Goal: Communication & Community: Answer question/provide support

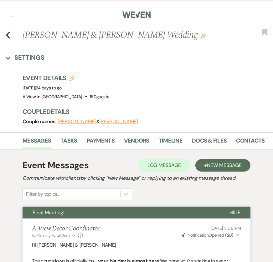
click at [12, 14] on button "button" at bounding box center [11, 15] width 5 height 4
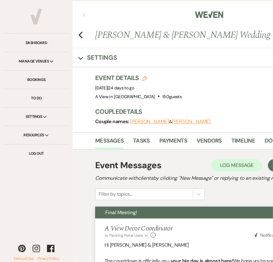
click at [83, 35] on div "Previous Alyce & Taylor Imhof's Wedding Edit Bookmark" at bounding box center [208, 38] width 276 height 20
click at [83, 17] on nav "Dashboard Manage Venues Expand A View in Fontenelle Hills A View West Shores A …" at bounding box center [209, 14] width 273 height 28
click at [82, 14] on button "button" at bounding box center [83, 15] width 5 height 4
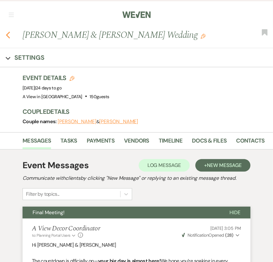
click at [7, 35] on use "button" at bounding box center [8, 35] width 4 height 7
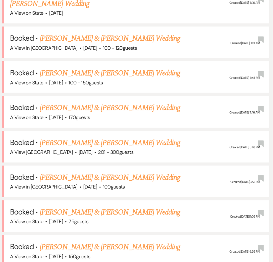
scroll to position [330, 0]
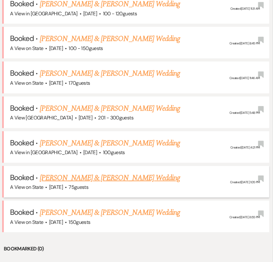
click at [87, 173] on link "[PERSON_NAME] & [PERSON_NAME] Wedding" at bounding box center [110, 178] width 140 height 11
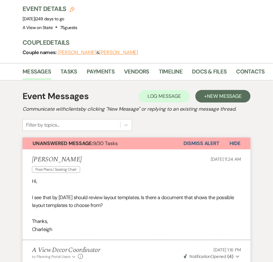
scroll to position [72, 0]
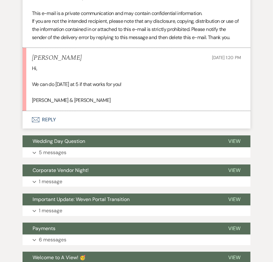
click at [52, 116] on button "Envelope Reply" at bounding box center [137, 120] width 228 height 18
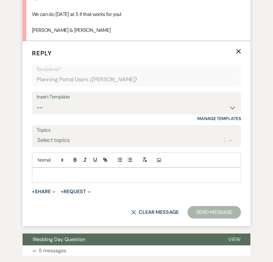
scroll to position [1104, 0]
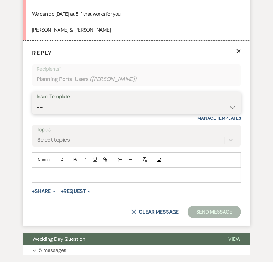
click at [83, 103] on select "-- Tour Confirmation Contract (Pre-Booked Leads) Out of office Inquiry Email Al…" at bounding box center [137, 107] width 200 height 12
select select "3704"
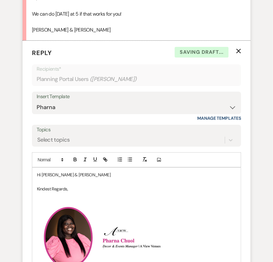
click at [86, 173] on p "Hi Charleigh & Michael" at bounding box center [136, 175] width 199 height 7
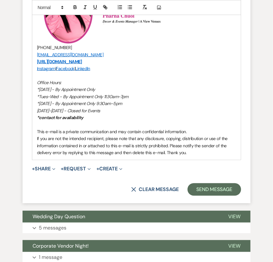
scroll to position [1355, 0]
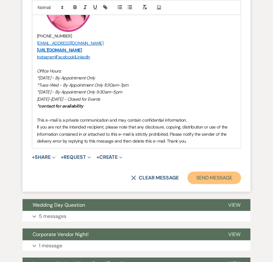
click at [213, 175] on button "Send Message" at bounding box center [215, 178] width 54 height 13
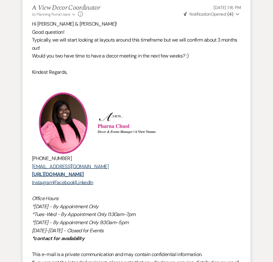
scroll to position [0, 0]
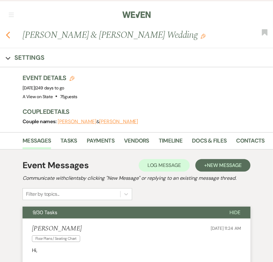
click at [7, 35] on icon "Previous" at bounding box center [8, 35] width 5 height 8
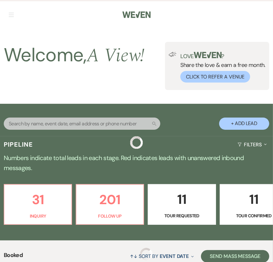
scroll to position [330, 0]
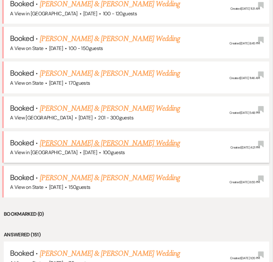
click at [95, 138] on link "[PERSON_NAME] & [PERSON_NAME] Wedding" at bounding box center [110, 143] width 140 height 11
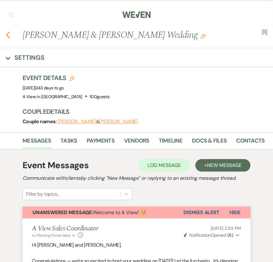
click at [8, 36] on use "button" at bounding box center [8, 35] width 4 height 7
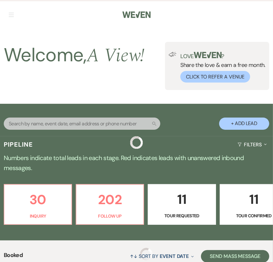
scroll to position [330, 0]
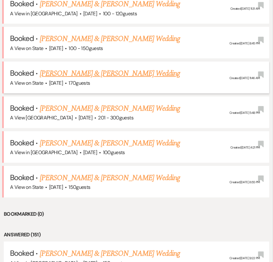
click at [72, 68] on link "[PERSON_NAME] & [PERSON_NAME] Wedding" at bounding box center [110, 73] width 140 height 11
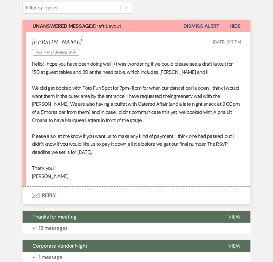
scroll to position [191, 0]
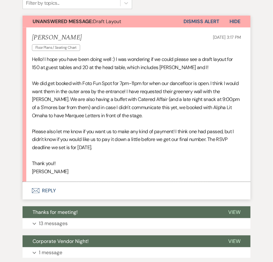
click at [54, 188] on button "Envelope Reply" at bounding box center [137, 191] width 228 height 18
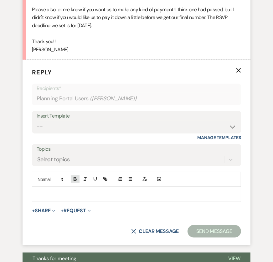
scroll to position [334, 0]
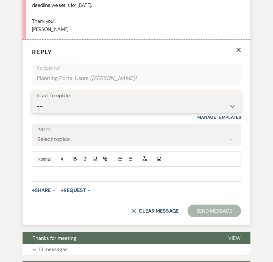
click at [74, 104] on select "-- Tour Confirmation Contract (Pre-Booked Leads) Out of office Inquiry Email Al…" at bounding box center [137, 106] width 200 height 12
select select "3704"
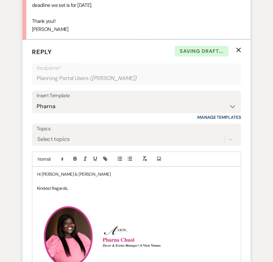
click at [78, 173] on p "Hi Raylie & Matthew" at bounding box center [136, 174] width 199 height 7
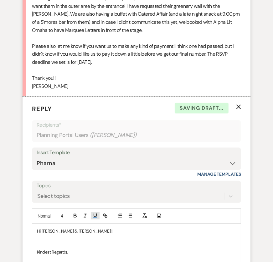
scroll to position [276, 0]
drag, startPoint x: 80, startPoint y: 229, endPoint x: 65, endPoint y: 230, distance: 14.8
click at [65, 230] on p "Hi Raylie & Matthew!!" at bounding box center [136, 231] width 199 height 7
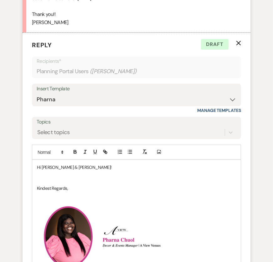
scroll to position [343, 0]
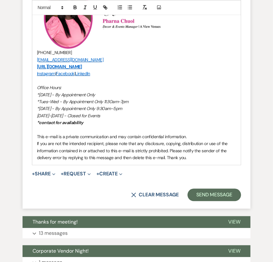
scroll to position [626, 0]
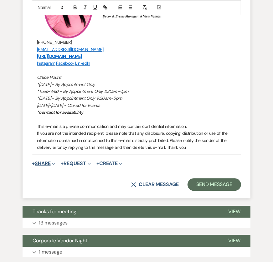
click at [53, 163] on span "Expand" at bounding box center [53, 163] width 5 height 7
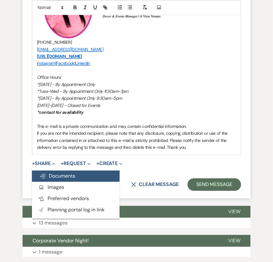
click at [62, 176] on span "Doc Upload Documents" at bounding box center [57, 176] width 36 height 7
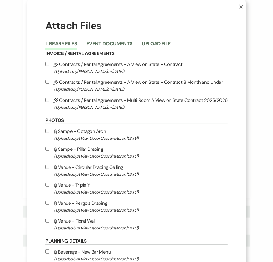
click at [153, 37] on div "Library Files Event Documents Upload File" at bounding box center [136, 43] width 182 height 13
click at [155, 45] on button "Upload File" at bounding box center [156, 45] width 28 height 9
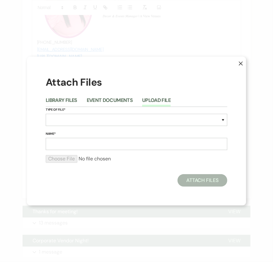
click at [84, 127] on div "Type of File* Special Event Insurance Vendor Certificate of Insurance Contracts…" at bounding box center [137, 119] width 182 height 24
click at [79, 123] on select "Special Event Insurance Vendor Certificate of Insurance Contracts / Rental Agre…" at bounding box center [137, 120] width 182 height 12
select select "24"
click at [91, 139] on input "Name*" at bounding box center [137, 144] width 182 height 12
type input "Layout"
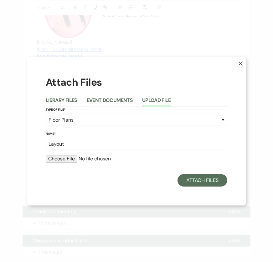
click at [64, 158] on input "file" at bounding box center [137, 159] width 182 height 8
type input "C:\fakepath\PalmsfromRaylieDinterman.pdf"
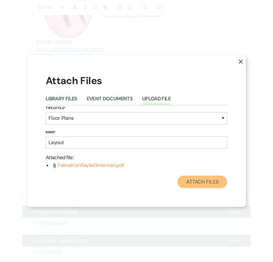
click at [201, 184] on button "Attach Files" at bounding box center [203, 182] width 50 height 13
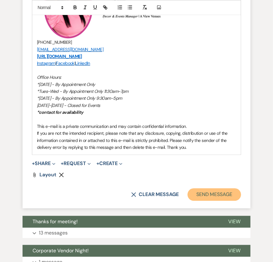
click at [206, 193] on button "Send Message" at bounding box center [215, 194] width 54 height 13
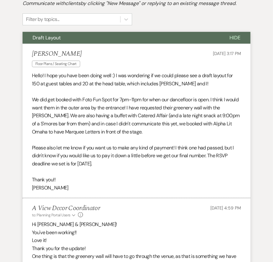
scroll to position [0, 0]
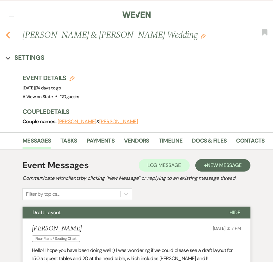
click at [9, 37] on use "button" at bounding box center [8, 35] width 4 height 7
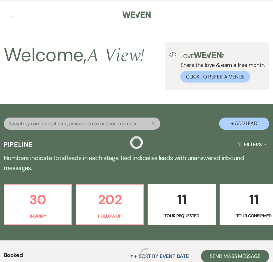
scroll to position [330, 0]
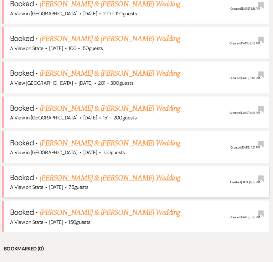
click at [86, 173] on link "[PERSON_NAME] & [PERSON_NAME] Wedding" at bounding box center [110, 178] width 140 height 11
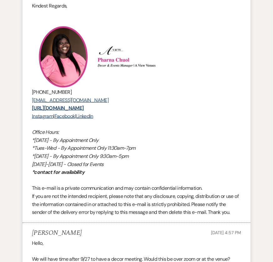
scroll to position [374, 0]
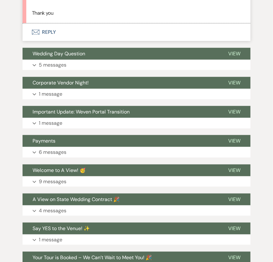
click at [71, 41] on button "Envelope Reply" at bounding box center [137, 32] width 228 height 18
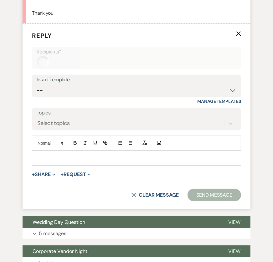
scroll to position [1443, 0]
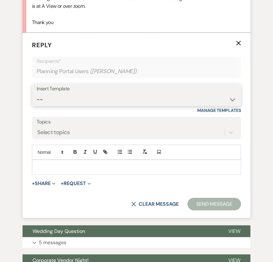
click at [89, 100] on select "-- Tour Confirmation Contract (Pre-Booked Leads) Out of office Inquiry Email Al…" at bounding box center [137, 100] width 200 height 12
select select "3704"
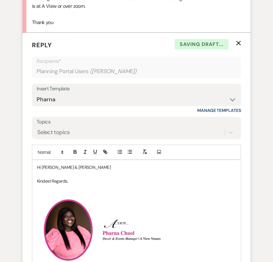
click at [89, 171] on p "Hi Charleigh & Michael" at bounding box center [136, 167] width 199 height 7
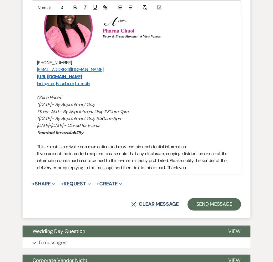
scroll to position [1802, 0]
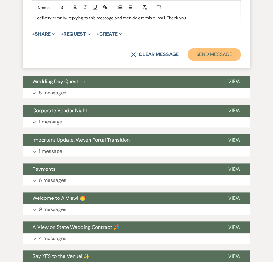
click at [201, 61] on button "Send Message" at bounding box center [215, 55] width 54 height 13
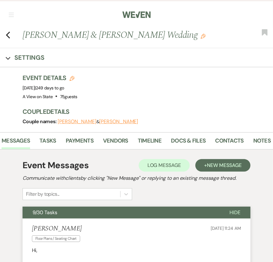
scroll to position [0, 26]
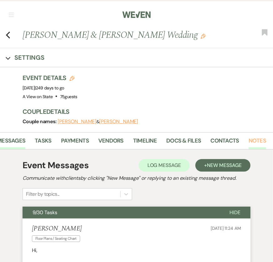
click at [250, 141] on link "Notes" at bounding box center [258, 143] width 18 height 13
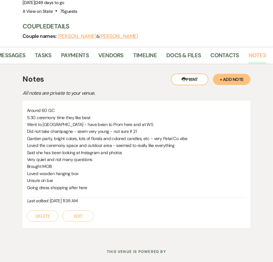
scroll to position [105, 0]
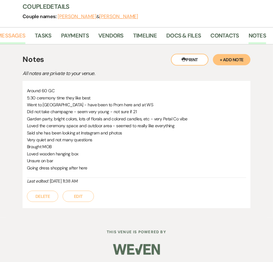
click at [13, 33] on link "Messages" at bounding box center [11, 37] width 28 height 13
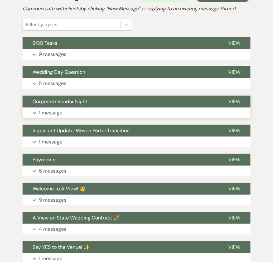
scroll to position [173, 0]
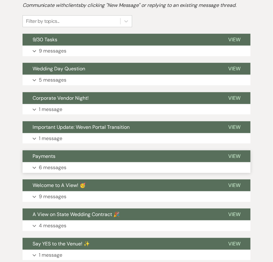
click at [103, 171] on button "Expand 6 messages" at bounding box center [137, 167] width 228 height 11
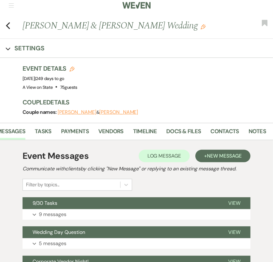
scroll to position [0, 0]
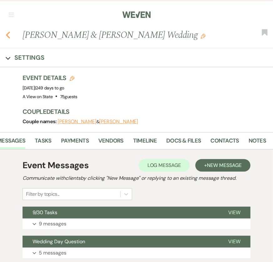
click at [7, 34] on icon "Previous" at bounding box center [8, 35] width 5 height 8
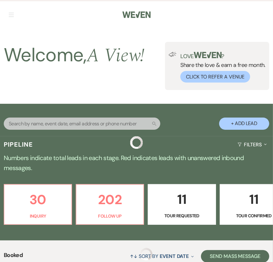
scroll to position [330, 0]
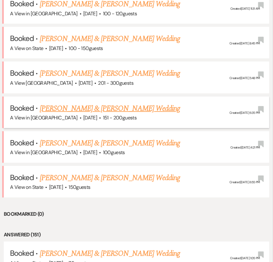
click at [85, 103] on link "[PERSON_NAME] & [PERSON_NAME] Wedding" at bounding box center [110, 108] width 140 height 11
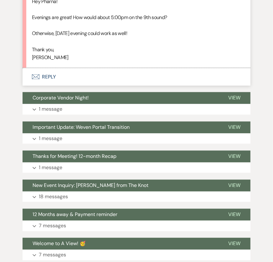
scroll to position [1744, 0]
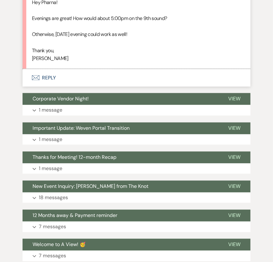
click at [50, 76] on button "Envelope Reply" at bounding box center [137, 78] width 228 height 18
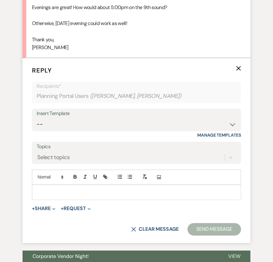
scroll to position [1756, 0]
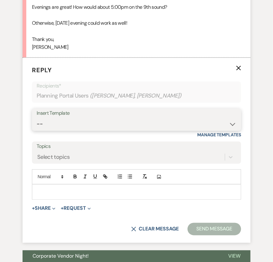
click at [62, 119] on select "-- Tour Confirmation Contract (Pre-Booked Leads) Out of office Inquiry Email Al…" at bounding box center [137, 124] width 200 height 12
select select "3703"
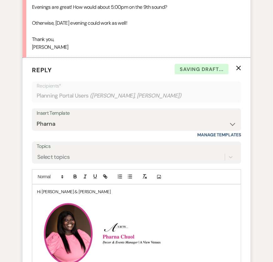
click at [84, 196] on p at bounding box center [136, 199] width 199 height 7
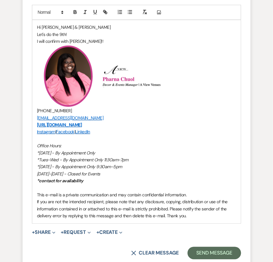
scroll to position [1946, 0]
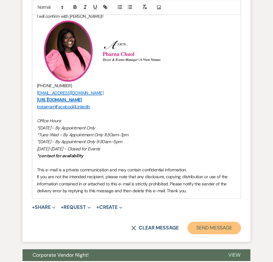
click at [199, 228] on button "Send Message" at bounding box center [215, 228] width 54 height 13
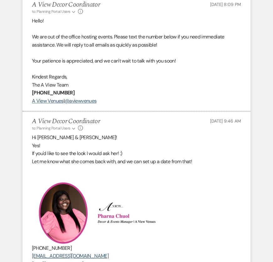
scroll to position [0, 0]
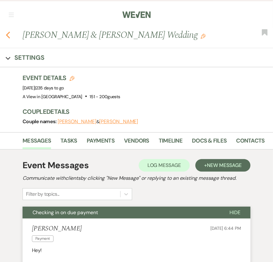
click at [8, 38] on icon "Previous" at bounding box center [8, 35] width 5 height 8
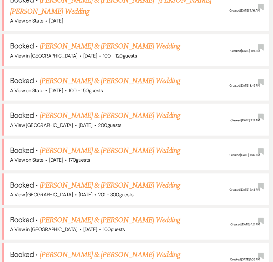
scroll to position [287, 0]
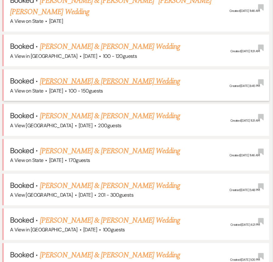
click at [59, 76] on link "[PERSON_NAME] & [PERSON_NAME] Wedding" at bounding box center [110, 81] width 140 height 11
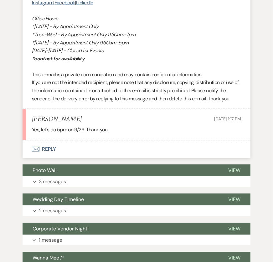
scroll to position [3894, 0]
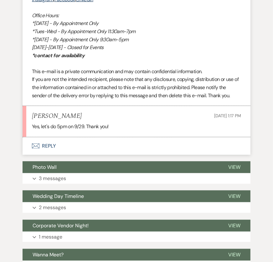
click at [48, 154] on button "Envelope Reply" at bounding box center [137, 146] width 228 height 18
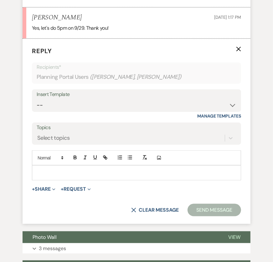
scroll to position [3996, 0]
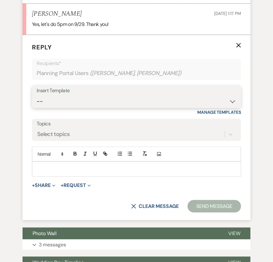
click at [76, 104] on select "-- Tour Confirmation Contract (Pre-Booked Leads) Out of office Inquiry Email Al…" at bounding box center [137, 101] width 200 height 12
select select "3704"
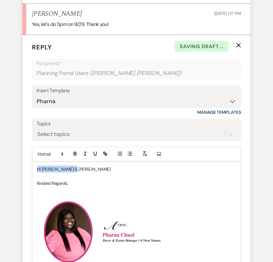
drag, startPoint x: 80, startPoint y: 171, endPoint x: 28, endPoint y: 170, distance: 51.0
click at [28, 170] on form "Reply X Saving draft... Recipients* Planning Portal Users ( Madeline Wilson, Ma…" at bounding box center [137, 229] width 228 height 388
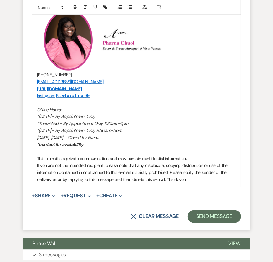
scroll to position [4206, 0]
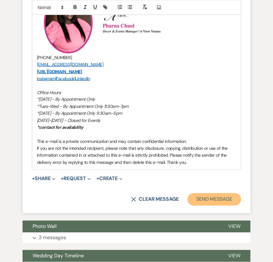
click at [206, 206] on button "Send Message" at bounding box center [215, 199] width 54 height 13
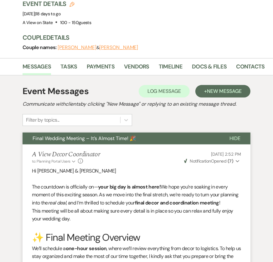
scroll to position [0, 0]
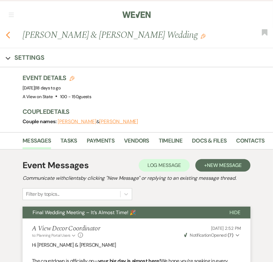
click at [8, 32] on icon "Previous" at bounding box center [8, 35] width 5 height 8
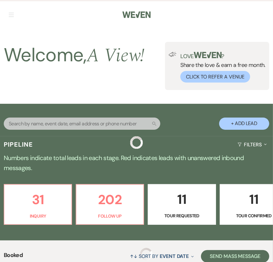
scroll to position [287, 0]
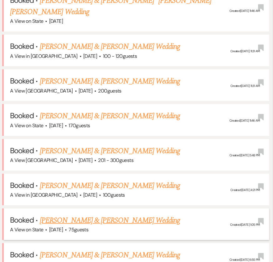
click at [82, 215] on link "[PERSON_NAME] & [PERSON_NAME] Wedding" at bounding box center [110, 220] width 140 height 11
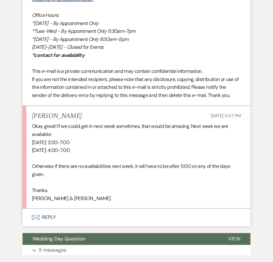
scroll to position [1640, 0]
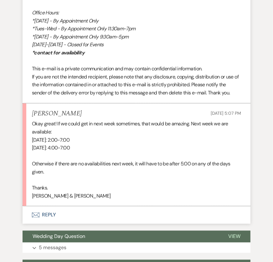
click at [52, 221] on button "Envelope Reply" at bounding box center [137, 216] width 228 height 18
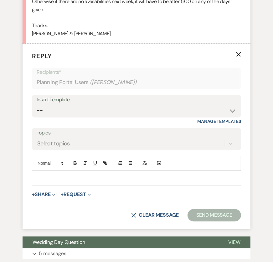
scroll to position [1813, 0]
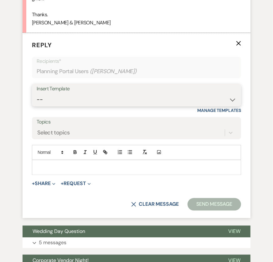
click at [61, 106] on select "-- Tour Confirmation Contract (Pre-Booked Leads) Out of office Inquiry Email Al…" at bounding box center [137, 100] width 200 height 12
select select "3704"
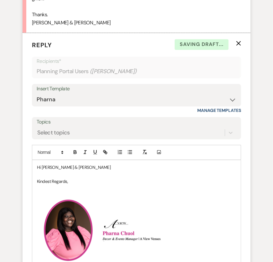
click at [92, 171] on p "Hi Charleigh & Michael" at bounding box center [136, 167] width 199 height 7
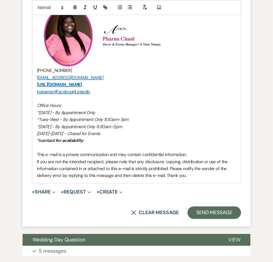
scroll to position [2030, 0]
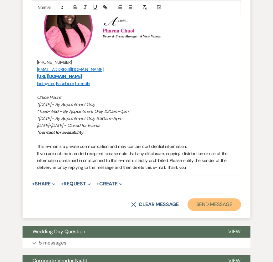
click at [203, 211] on button "Send Message" at bounding box center [215, 204] width 54 height 13
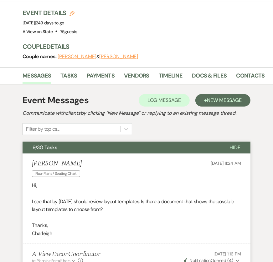
scroll to position [0, 0]
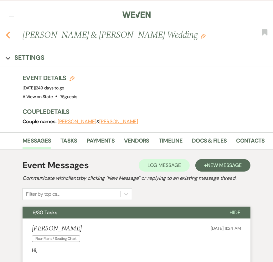
click at [9, 34] on icon "Previous" at bounding box center [8, 35] width 5 height 8
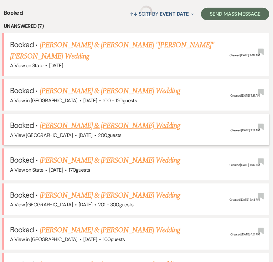
scroll to position [235, 0]
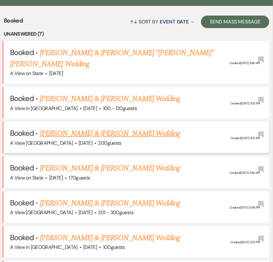
click at [75, 93] on link "[PERSON_NAME] & [PERSON_NAME] Wedding" at bounding box center [110, 98] width 140 height 11
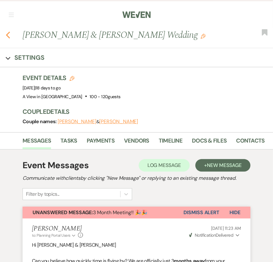
click at [7, 34] on use "button" at bounding box center [8, 35] width 4 height 7
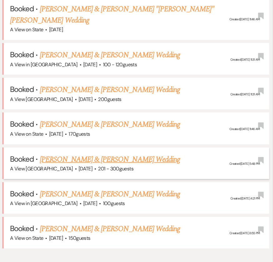
scroll to position [279, 0]
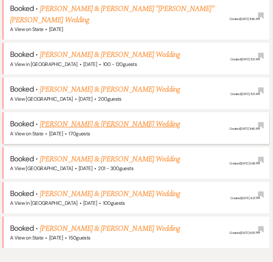
click at [81, 119] on link "[PERSON_NAME] & [PERSON_NAME] Wedding" at bounding box center [110, 124] width 140 height 11
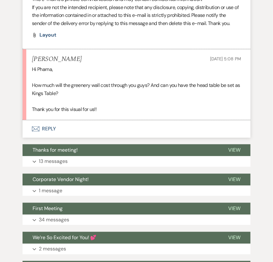
scroll to position [669, 0]
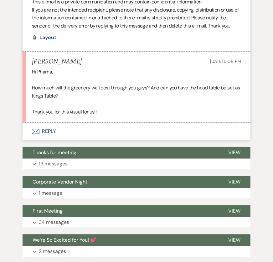
click at [42, 127] on button "Envelope Reply" at bounding box center [137, 132] width 228 height 18
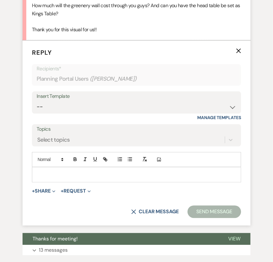
scroll to position [752, 0]
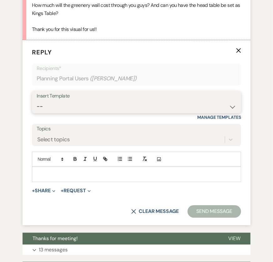
click at [65, 110] on select "-- Tour Confirmation Contract (Pre-Booked Leads) Out of office Inquiry Email Al…" at bounding box center [137, 106] width 200 height 12
select select "3704"
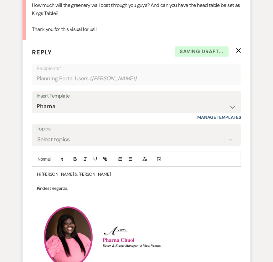
click at [79, 173] on p "Hi Raylie & Matthew" at bounding box center [136, 174] width 199 height 7
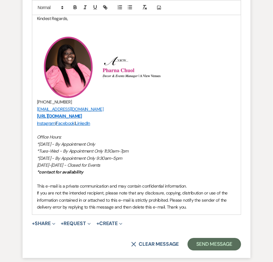
scroll to position [943, 0]
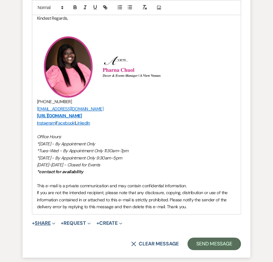
click at [55, 222] on icon "Expand" at bounding box center [53, 223] width 3 height 3
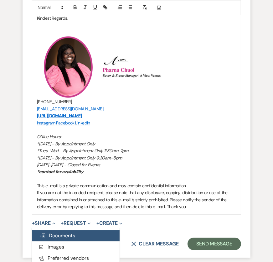
click at [70, 237] on button "Doc Upload Documents" at bounding box center [76, 235] width 88 height 11
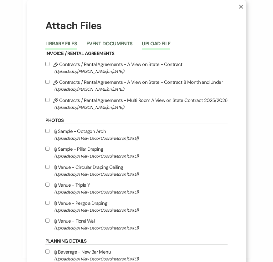
click at [144, 42] on button "Upload File" at bounding box center [156, 45] width 28 height 9
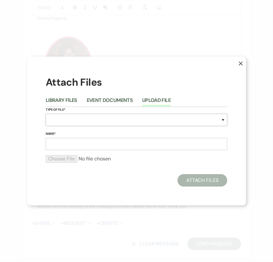
click at [91, 122] on select "Special Event Insurance Vendor Certificate of Insurance Contracts / Rental Agre…" at bounding box center [137, 120] width 182 height 12
select select "24"
click at [70, 143] on input "Name*" at bounding box center [137, 144] width 182 height 12
type input "Layout"
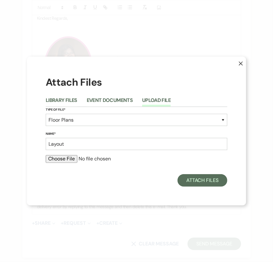
click at [59, 163] on div at bounding box center [137, 161] width 182 height 13
click at [56, 160] on input "file" at bounding box center [137, 159] width 182 height 8
type input "C:\fakepath\PalmsfromRaylieDinterman (1).pdf"
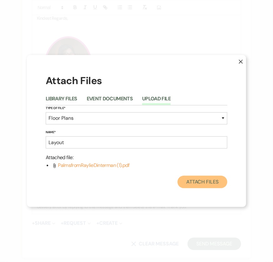
click at [202, 183] on button "Attach Files" at bounding box center [203, 182] width 50 height 13
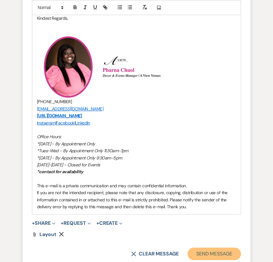
click at [193, 255] on button "Send Message" at bounding box center [215, 254] width 54 height 13
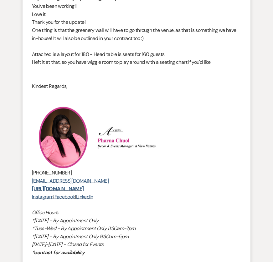
scroll to position [0, 0]
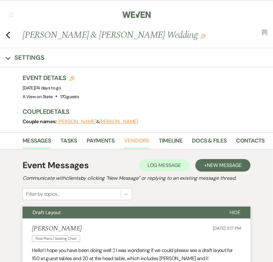
click at [139, 144] on link "Vendors" at bounding box center [136, 143] width 25 height 13
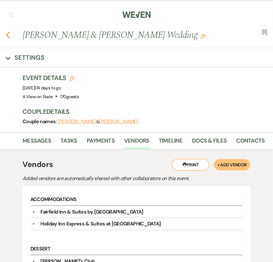
click at [8, 33] on use "button" at bounding box center [8, 35] width 4 height 7
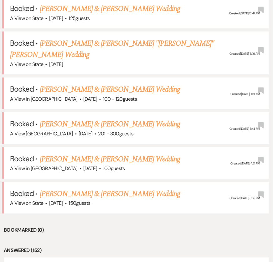
scroll to position [313, 0]
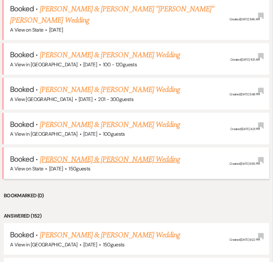
click at [94, 154] on link "[PERSON_NAME] & [PERSON_NAME] Wedding" at bounding box center [110, 159] width 140 height 11
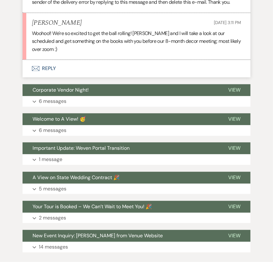
scroll to position [705, 0]
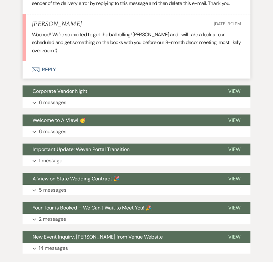
click at [57, 61] on button "Envelope Reply" at bounding box center [137, 70] width 228 height 18
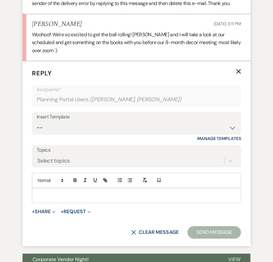
scroll to position [719, 0]
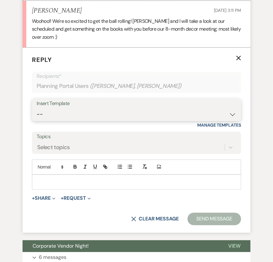
click at [93, 108] on select "-- Tour Confirmation Contract (Pre-Booked Leads) Out of office Inquiry Email Al…" at bounding box center [137, 114] width 200 height 12
select select "3704"
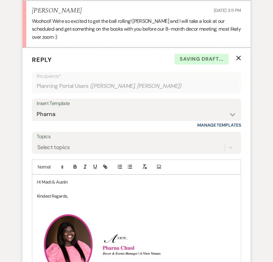
click at [78, 179] on p "Hi Madi & Austin" at bounding box center [136, 182] width 199 height 7
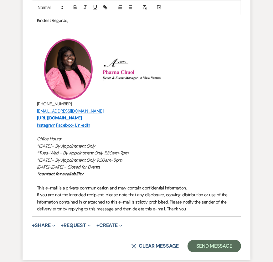
scroll to position [966, 0]
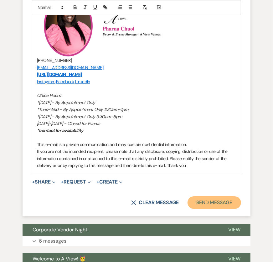
click at [204, 197] on button "Send Message" at bounding box center [215, 203] width 54 height 13
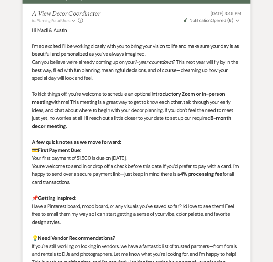
scroll to position [0, 0]
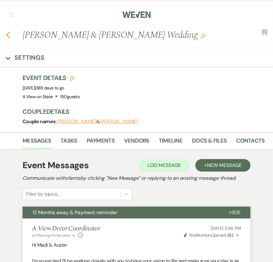
click at [8, 33] on use "button" at bounding box center [8, 35] width 4 height 7
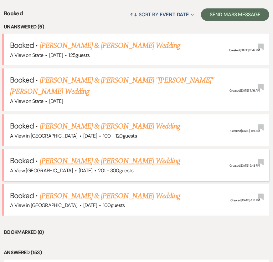
scroll to position [243, 0]
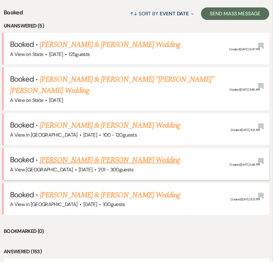
click at [100, 82] on link "[PERSON_NAME] & [PERSON_NAME] "[PERSON_NAME]" [PERSON_NAME] Wedding" at bounding box center [112, 85] width 204 height 23
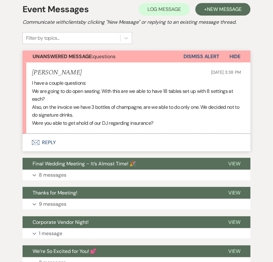
scroll to position [137, 0]
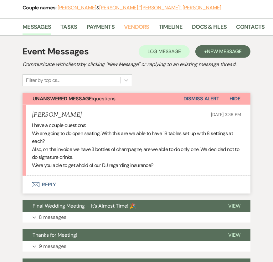
click at [140, 30] on link "Vendors" at bounding box center [136, 29] width 25 height 13
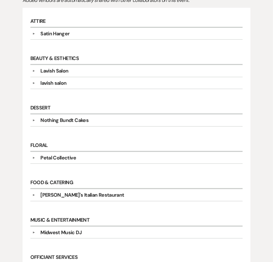
scroll to position [202, 0]
click at [56, 229] on div "Midwest Music DJ" at bounding box center [60, 233] width 41 height 8
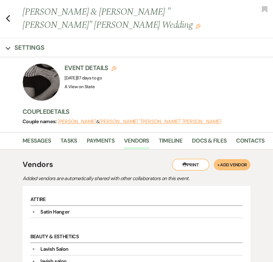
scroll to position [29, 0]
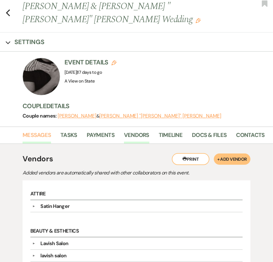
click at [40, 138] on link "Messages" at bounding box center [37, 137] width 28 height 13
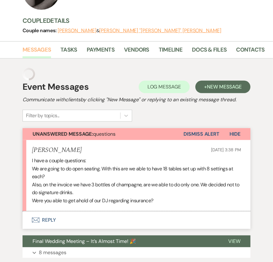
scroll to position [131, 0]
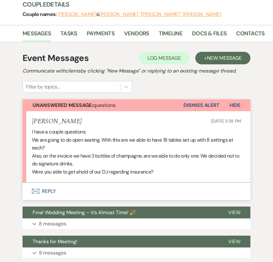
click at [54, 185] on button "Envelope Reply" at bounding box center [137, 192] width 228 height 18
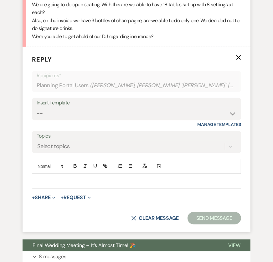
scroll to position [273, 0]
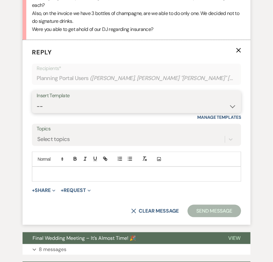
click at [70, 104] on select "-- Tour Confirmation Contract (Pre-Booked Leads) Out of office Inquiry Email Al…" at bounding box center [137, 106] width 200 height 12
select select "3704"
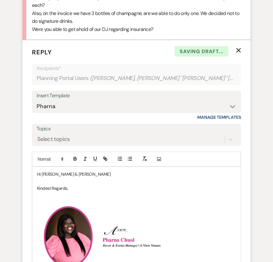
click at [80, 175] on p "Hi McKenzie & William" at bounding box center [136, 174] width 199 height 7
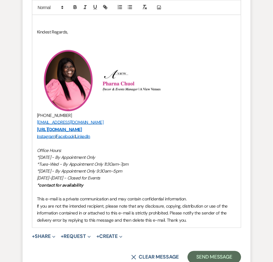
scroll to position [446, 0]
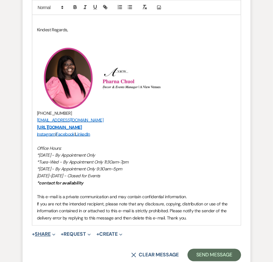
click at [53, 233] on span "Expand" at bounding box center [53, 234] width 5 height 7
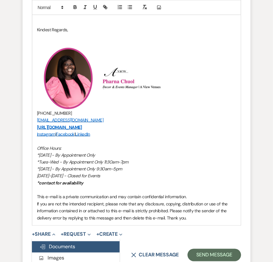
click at [59, 245] on span "Doc Upload Documents" at bounding box center [57, 247] width 36 height 7
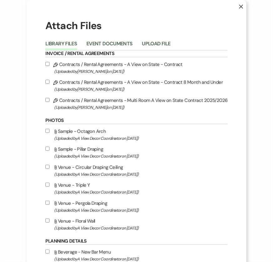
click at [151, 44] on button "Upload File" at bounding box center [156, 45] width 28 height 9
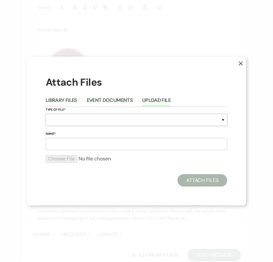
click at [113, 121] on select "Special Event Insurance Vendor Certificate of Insurance Contracts / Rental Agre…" at bounding box center [137, 120] width 182 height 12
select select "24"
click at [89, 145] on input "Name*" at bounding box center [137, 144] width 182 height 12
type input "Layout"
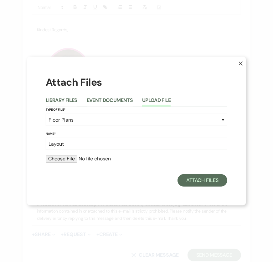
click at [57, 160] on input "file" at bounding box center [137, 159] width 182 height 8
type input "C:\fakepath\Palms294MAXKingsWindowfromMckenzieDrake.pdf"
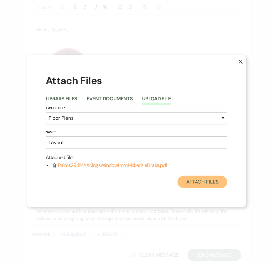
click at [199, 181] on button "Attach Files" at bounding box center [203, 182] width 50 height 13
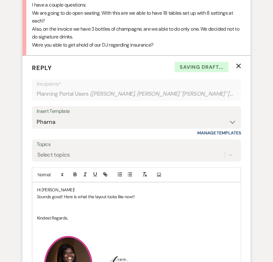
scroll to position [259, 0]
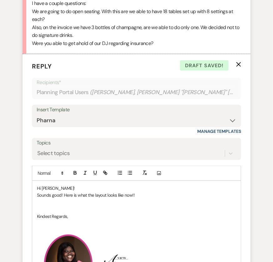
click at [146, 199] on p at bounding box center [136, 202] width 199 height 7
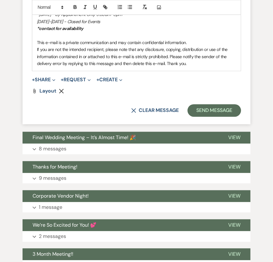
scroll to position [610, 0]
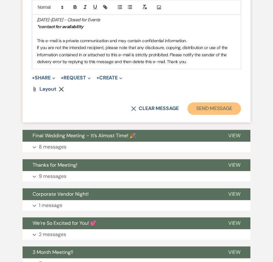
click at [224, 103] on button "Send Message" at bounding box center [215, 109] width 54 height 13
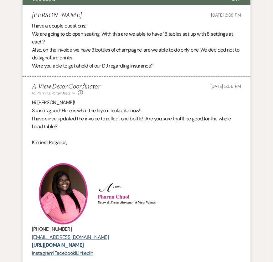
scroll to position [0, 0]
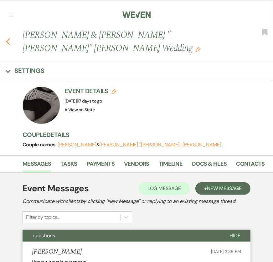
click at [8, 42] on icon "Previous" at bounding box center [8, 42] width 5 height 8
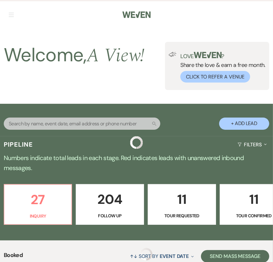
scroll to position [243, 0]
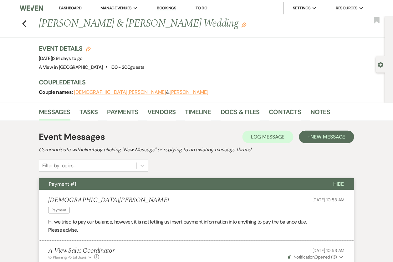
click at [71, 9] on link "Dashboard" at bounding box center [70, 7] width 23 height 5
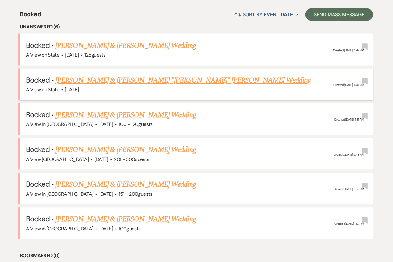
scroll to position [242, 0]
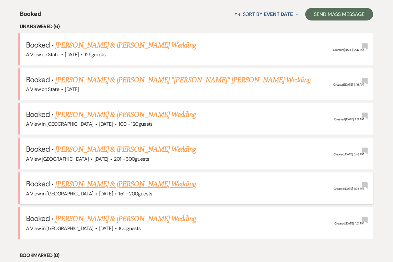
click at [147, 184] on link "[PERSON_NAME] & [PERSON_NAME] Wedding" at bounding box center [125, 184] width 140 height 11
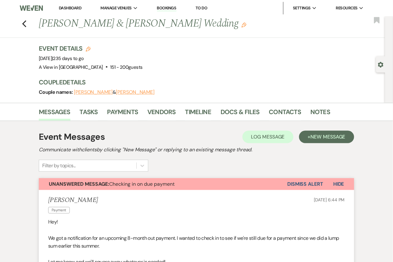
click at [301, 185] on button "Dismiss Alert" at bounding box center [305, 184] width 36 height 12
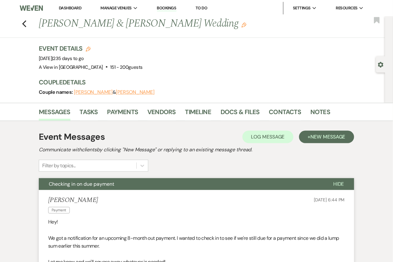
click at [66, 8] on link "Dashboard" at bounding box center [70, 7] width 23 height 5
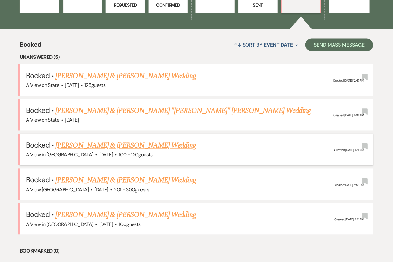
scroll to position [209, 0]
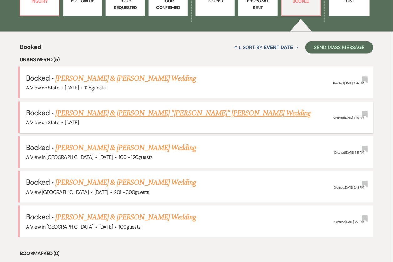
click at [125, 115] on link "[PERSON_NAME] & [PERSON_NAME] "[PERSON_NAME]" [PERSON_NAME] Wedding" at bounding box center [182, 113] width 255 height 11
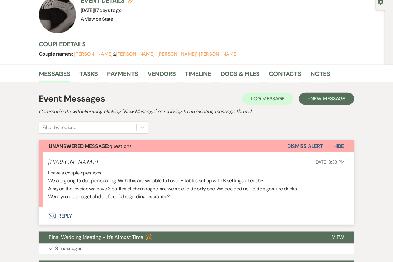
scroll to position [64, 0]
